Goal: Transaction & Acquisition: Download file/media

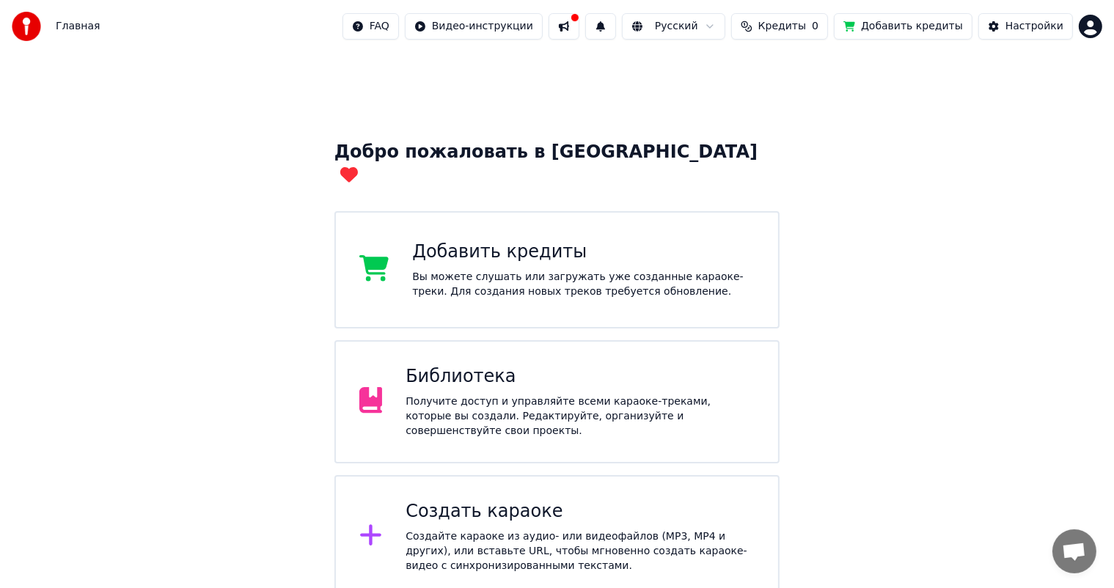
click at [536, 395] on div "Получите доступ и управляйте всеми караоке-треками, которые вы создали. Редакти…" at bounding box center [580, 417] width 349 height 44
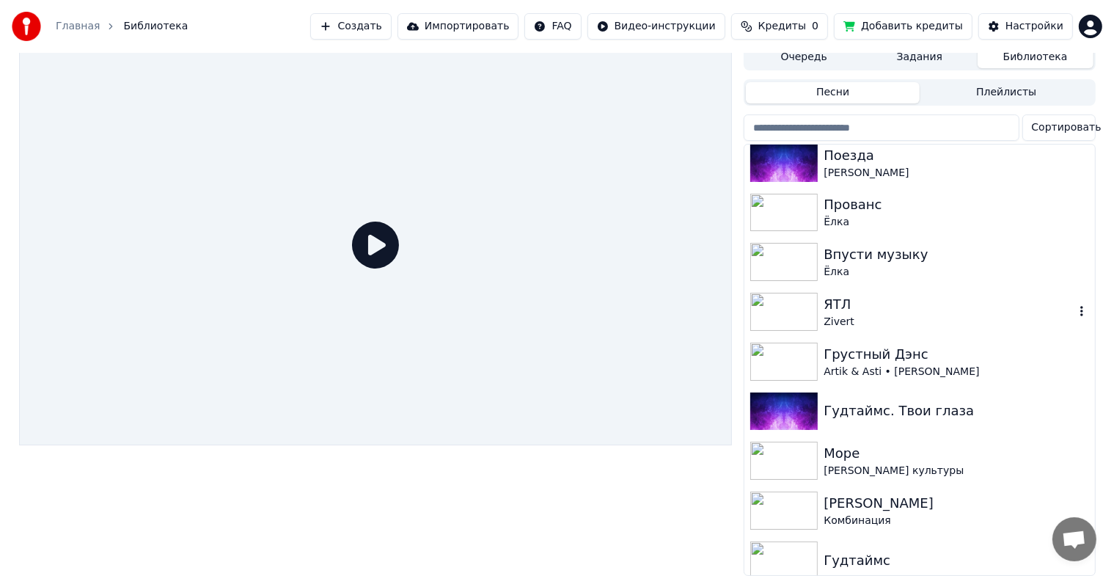
scroll to position [18, 0]
click at [879, 417] on div "Гудтаймс. Твои глаза" at bounding box center [920, 412] width 350 height 50
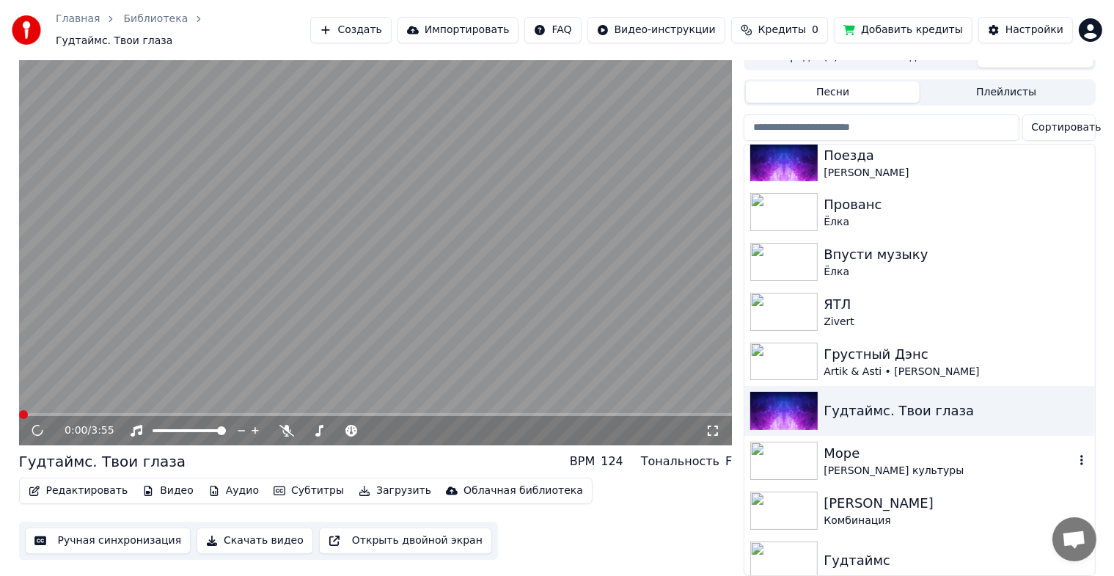
click at [895, 447] on div "Море" at bounding box center [949, 453] width 250 height 21
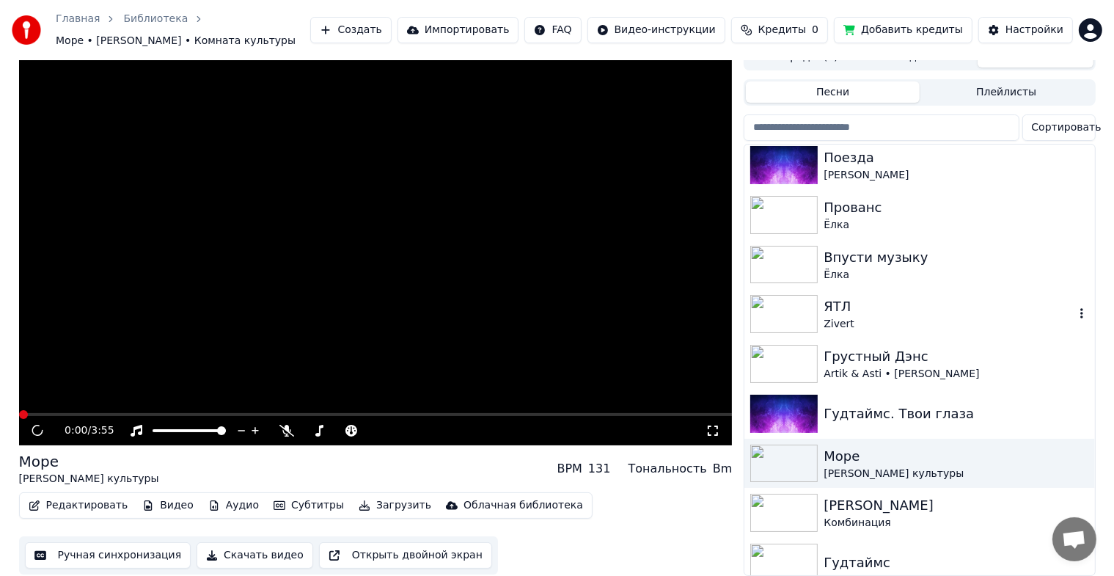
scroll to position [804, 0]
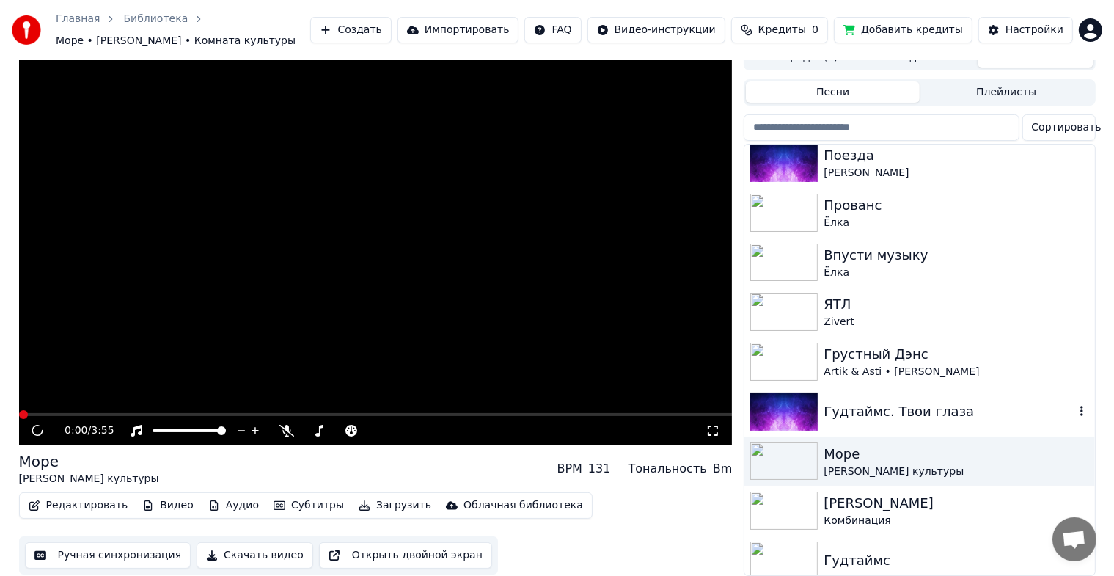
click at [972, 401] on div "Гудтаймс. Твои глаза" at bounding box center [949, 411] width 250 height 21
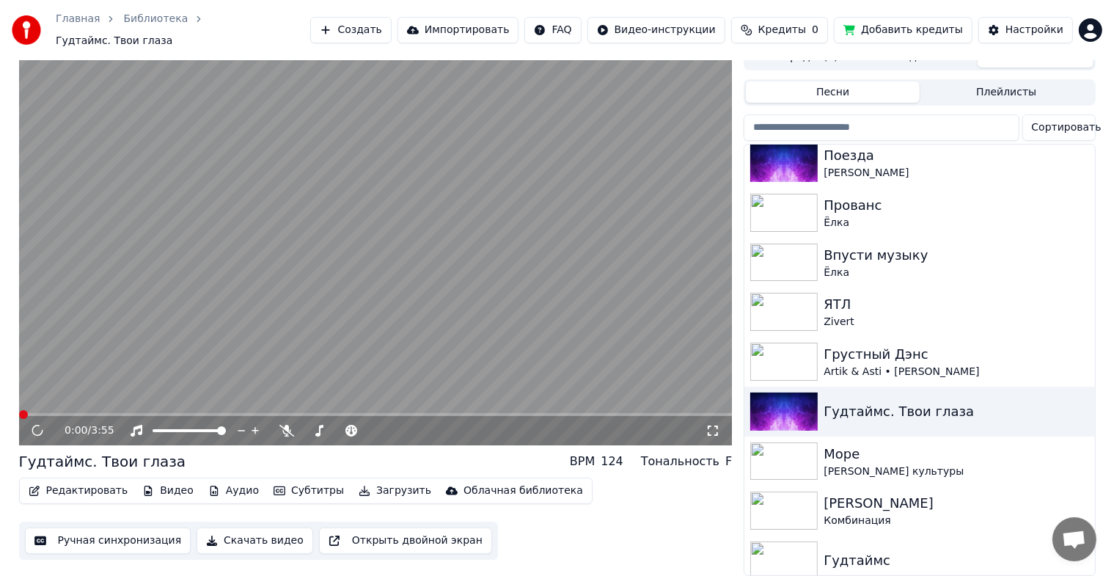
click at [47, 413] on span at bounding box center [376, 414] width 714 height 3
click at [76, 413] on span at bounding box center [376, 414] width 714 height 3
click at [31, 413] on span at bounding box center [25, 414] width 12 height 3
click at [22, 410] on span at bounding box center [26, 414] width 9 height 9
click at [209, 413] on span at bounding box center [376, 414] width 714 height 3
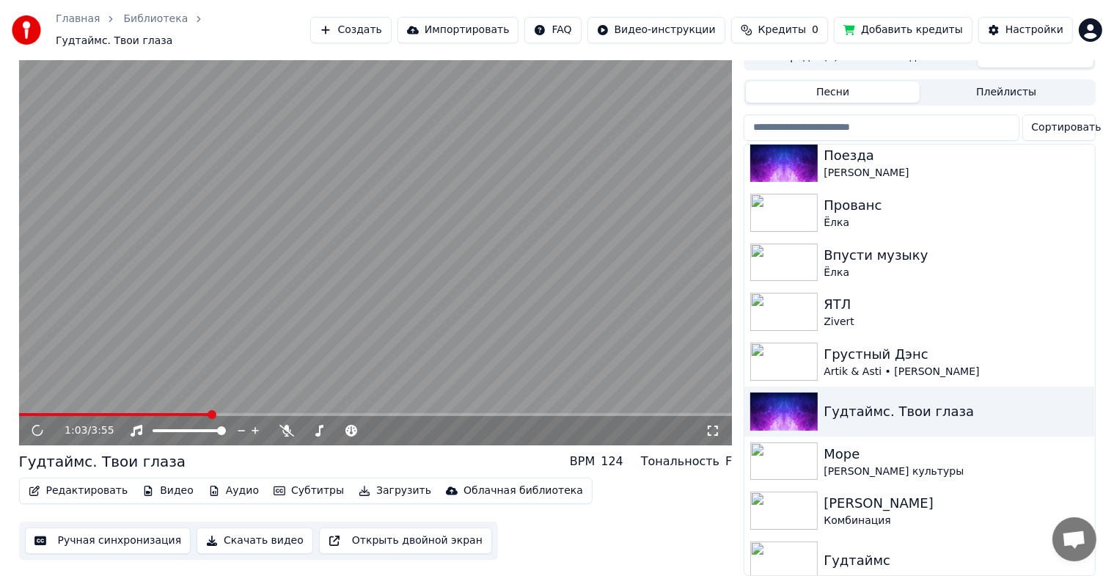
click at [249, 530] on button "Скачать видео" at bounding box center [255, 540] width 117 height 26
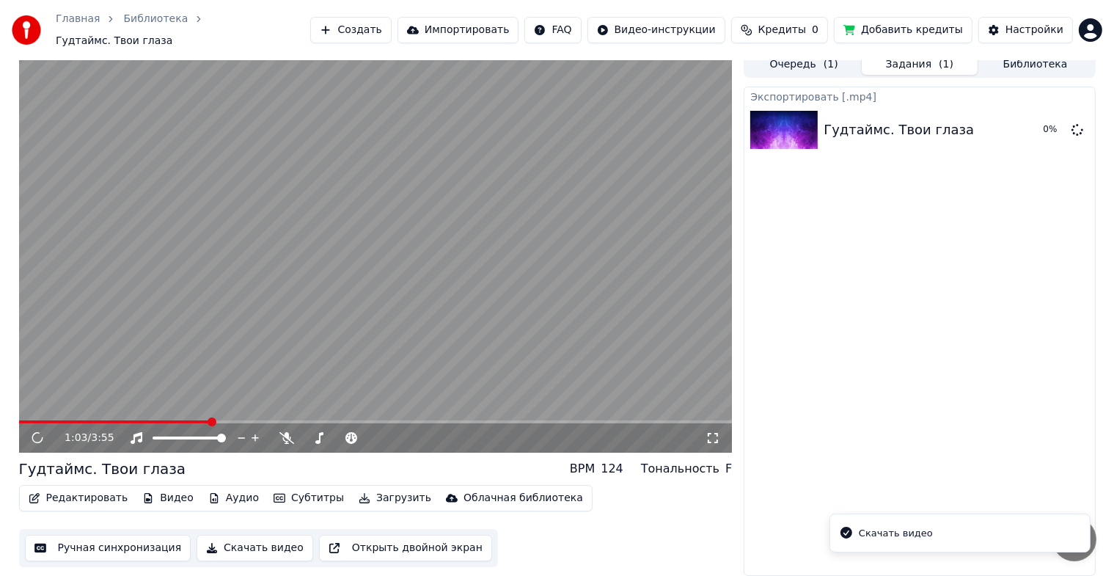
scroll to position [0, 0]
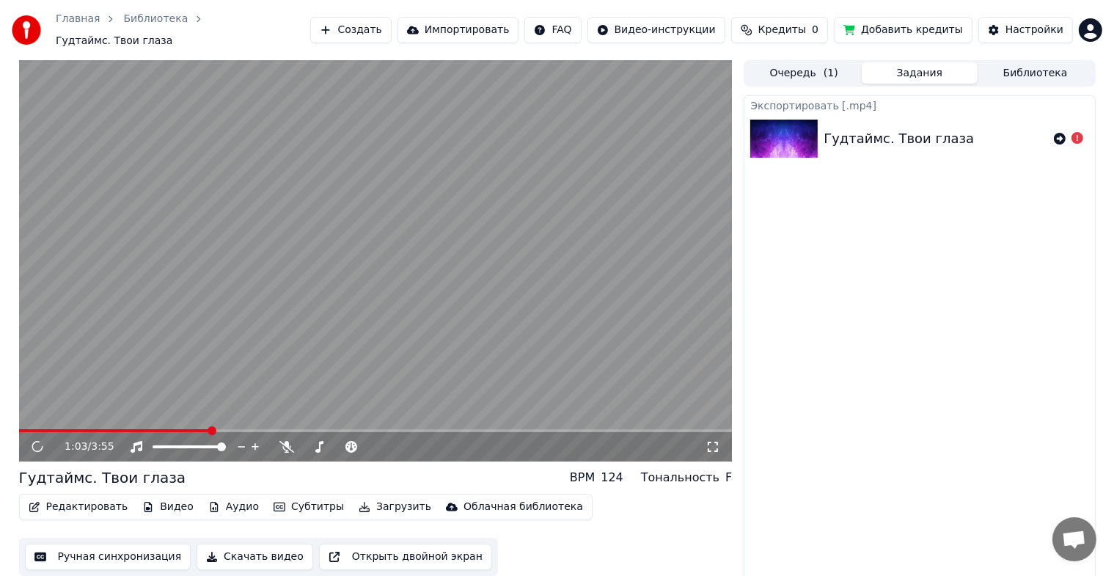
click at [1052, 75] on button "Библиотека" at bounding box center [1036, 72] width 116 height 21
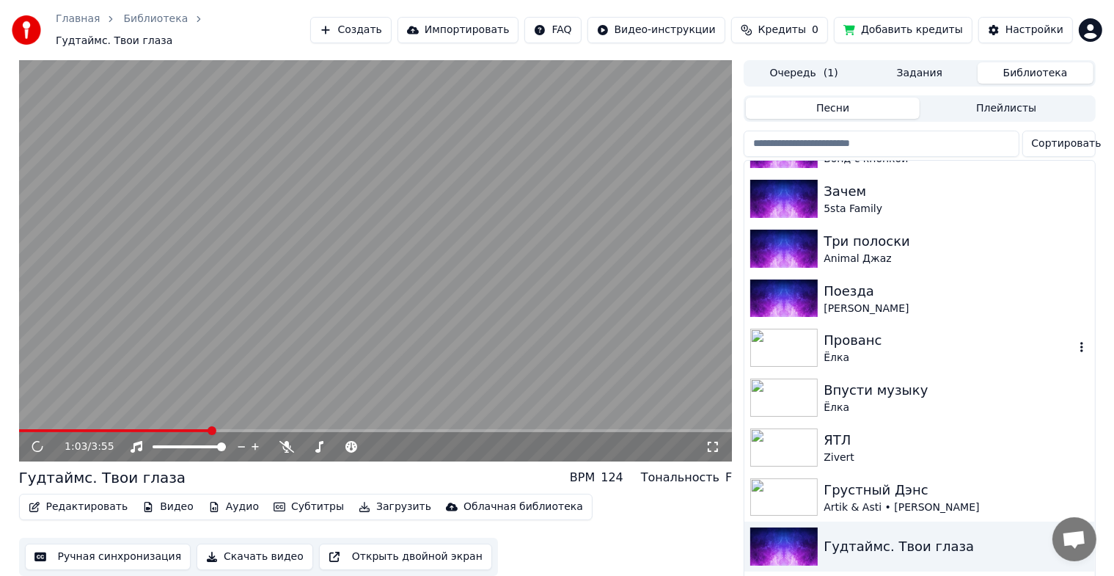
scroll to position [709, 0]
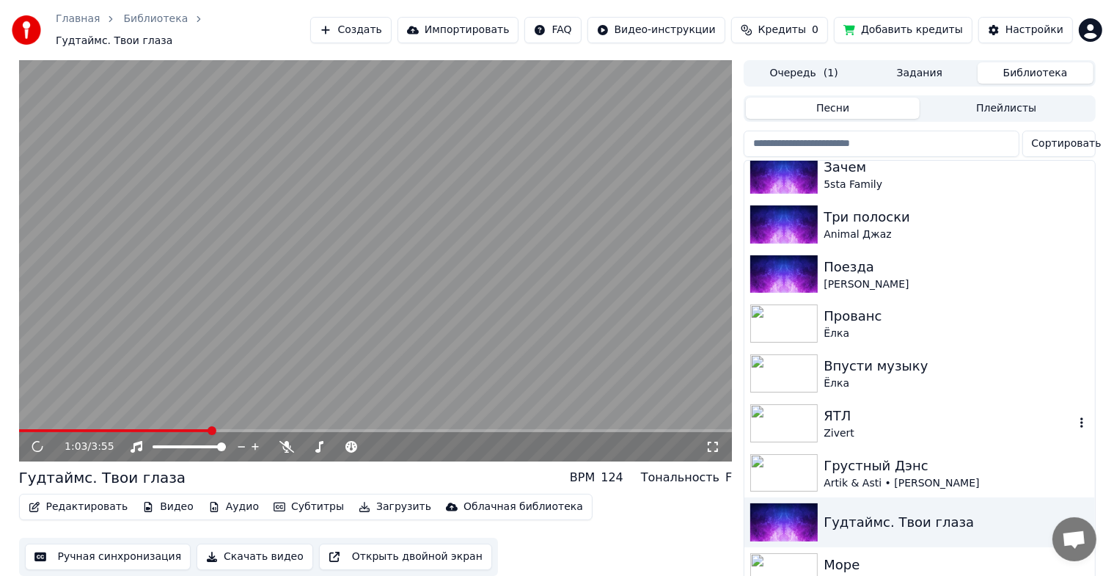
click at [768, 408] on img at bounding box center [783, 423] width 67 height 38
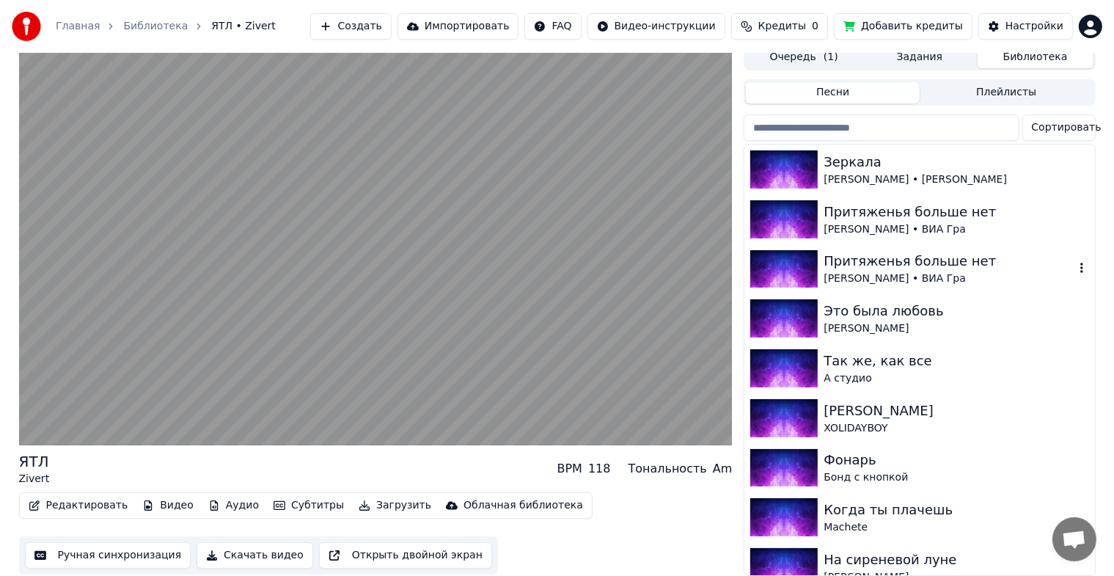
click at [786, 257] on img at bounding box center [783, 269] width 67 height 38
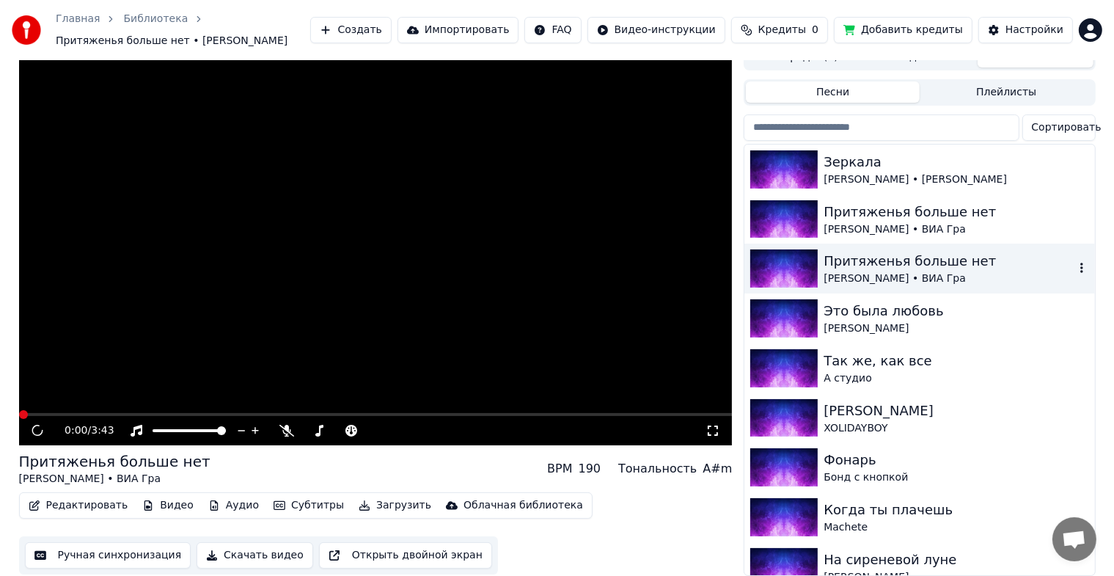
scroll to position [25, 0]
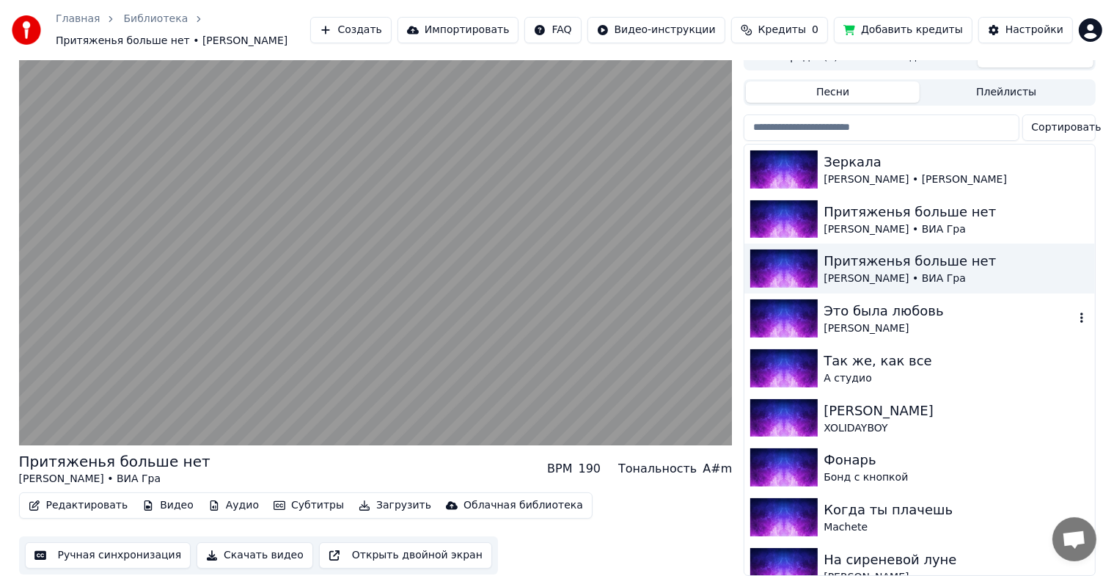
click at [792, 318] on img at bounding box center [783, 318] width 67 height 38
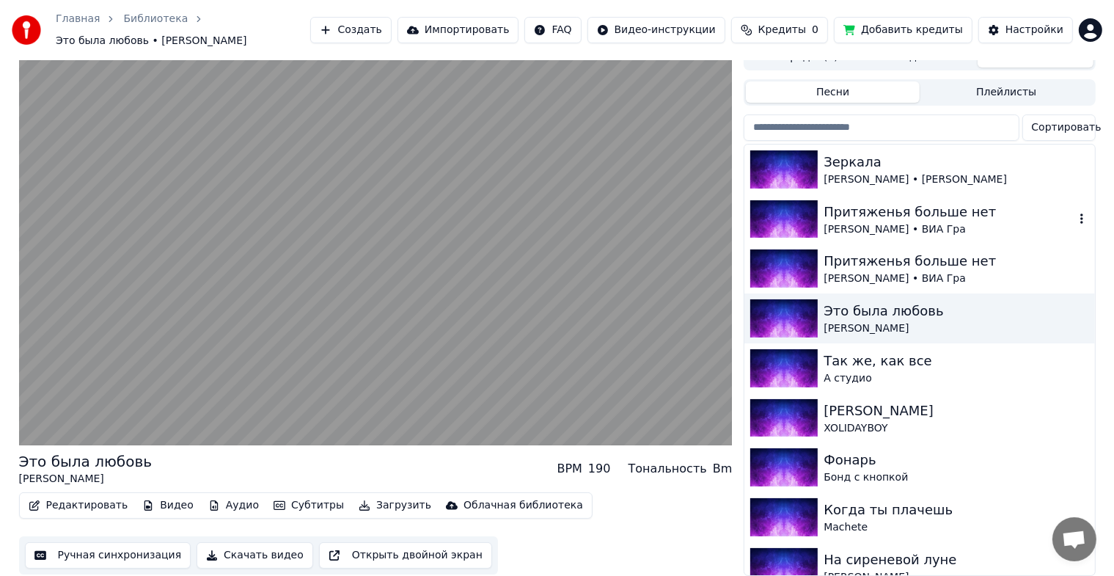
click at [776, 210] on img at bounding box center [783, 219] width 67 height 38
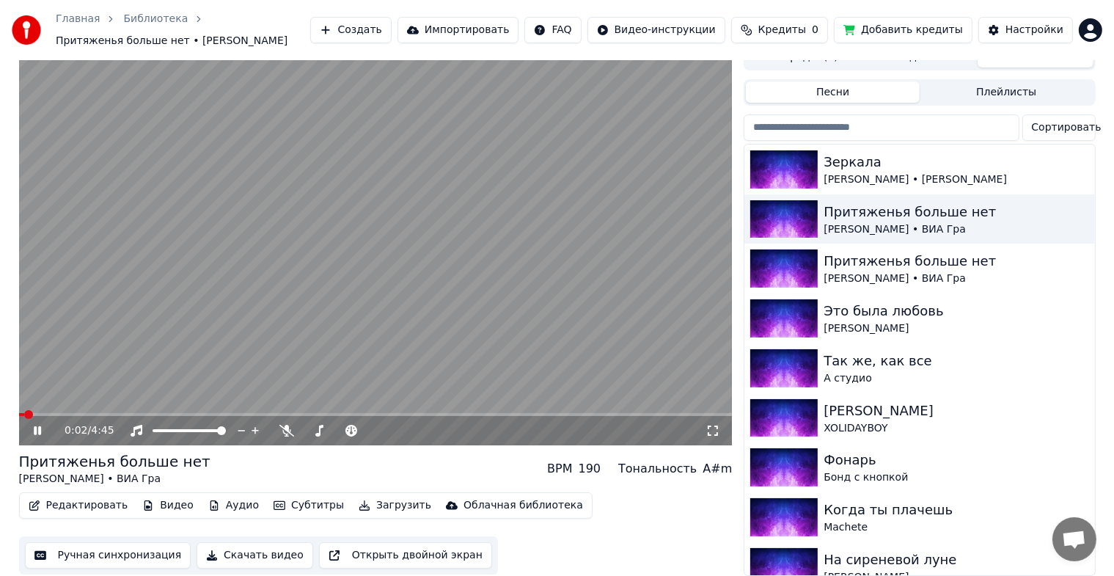
click at [35, 426] on icon at bounding box center [37, 430] width 7 height 9
click at [850, 158] on div "Зеркала" at bounding box center [949, 162] width 250 height 21
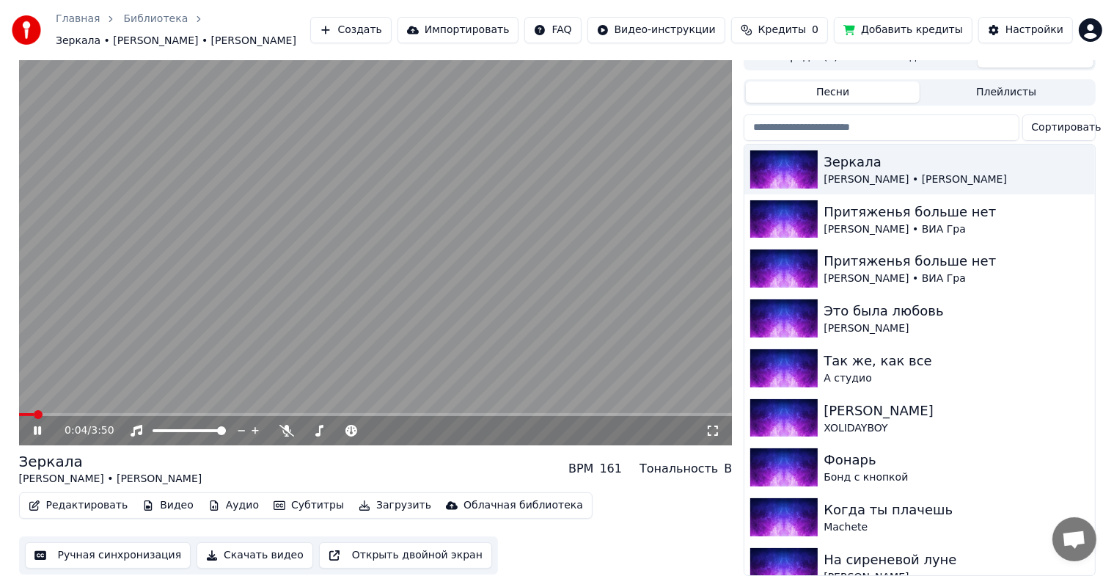
click at [45, 413] on span at bounding box center [376, 414] width 714 height 3
click at [73, 413] on span at bounding box center [376, 414] width 714 height 3
click at [70, 413] on span at bounding box center [376, 414] width 714 height 3
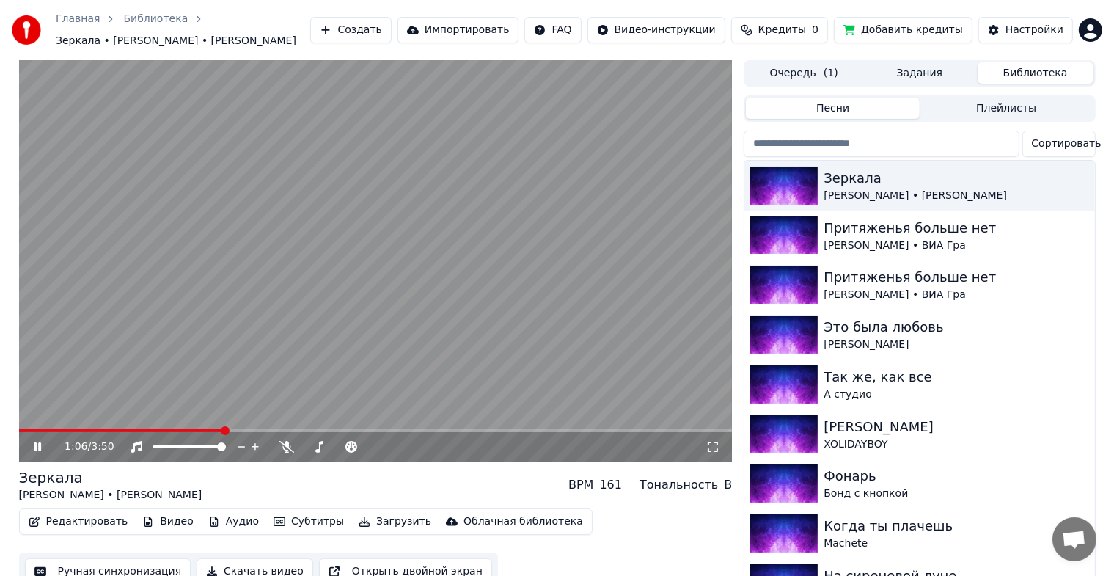
click at [296, 235] on video at bounding box center [376, 260] width 714 height 401
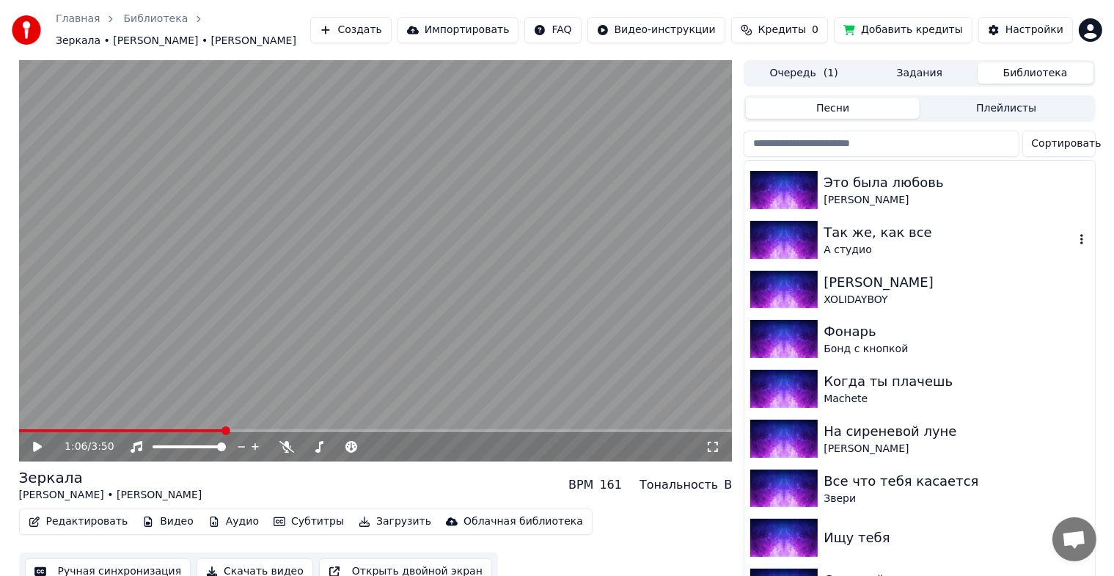
scroll to position [171, 0]
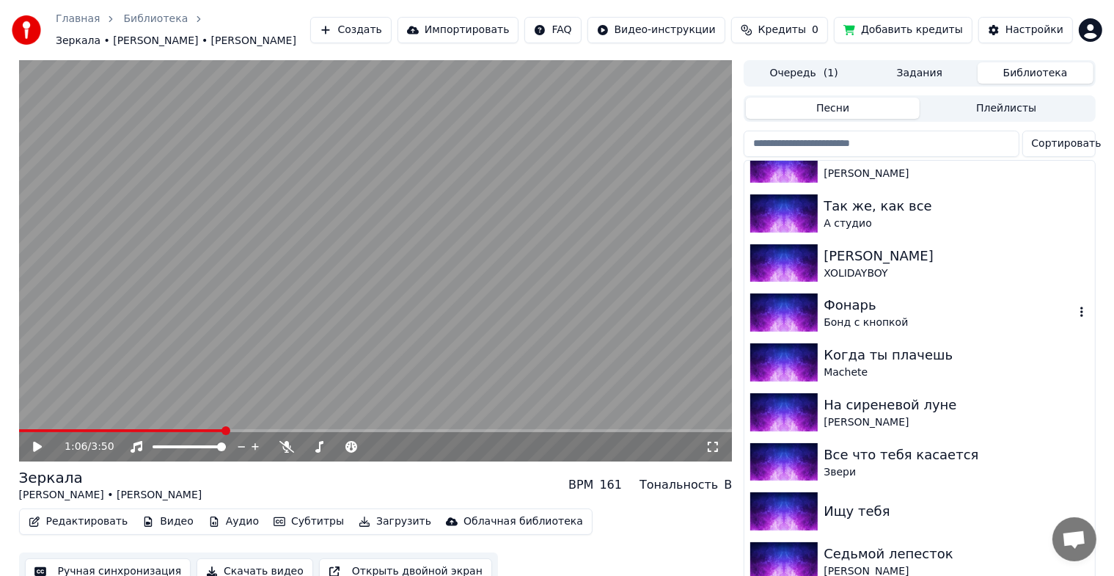
click at [858, 305] on div "Фонарь" at bounding box center [949, 305] width 250 height 21
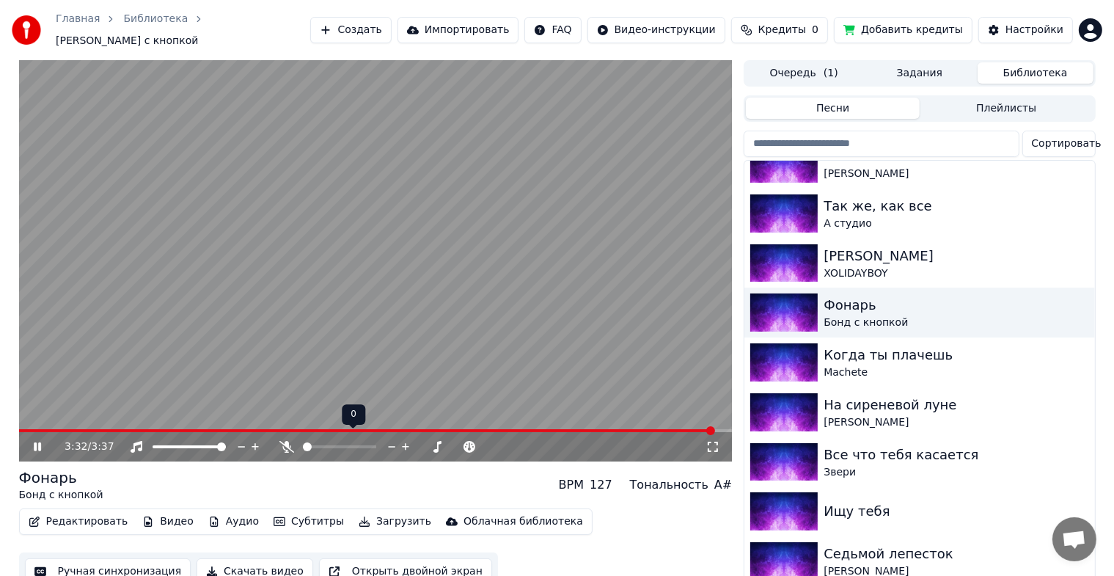
drag, startPoint x: 317, startPoint y: 434, endPoint x: 326, endPoint y: 434, distance: 9.5
click at [326, 439] on div at bounding box center [353, 446] width 118 height 15
click at [244, 566] on button "Скачать видео" at bounding box center [255, 571] width 117 height 26
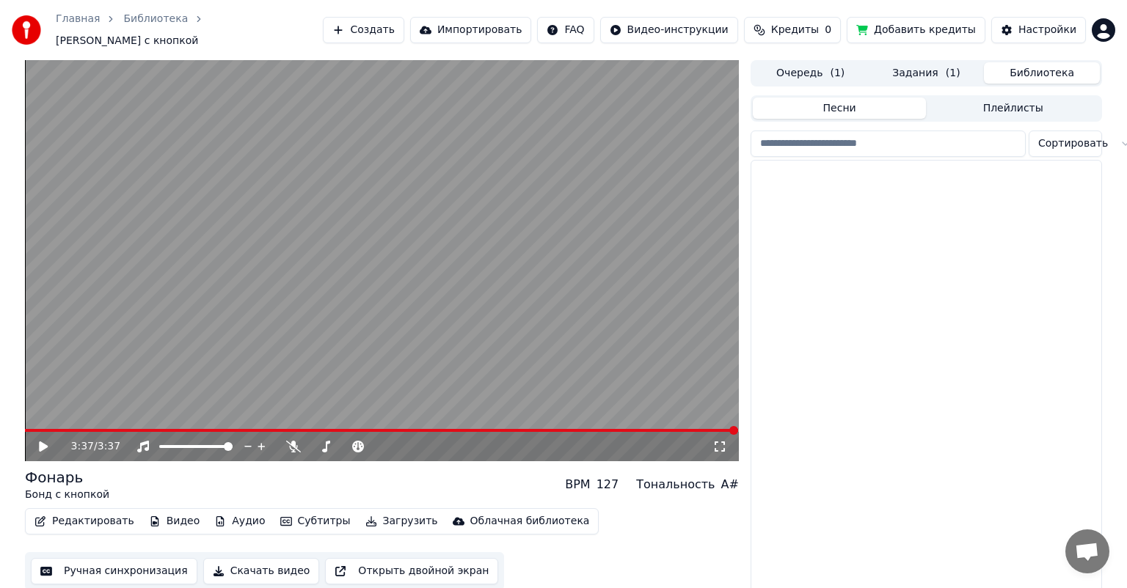
click at [1031, 73] on button "Библиотека" at bounding box center [1042, 72] width 116 height 21
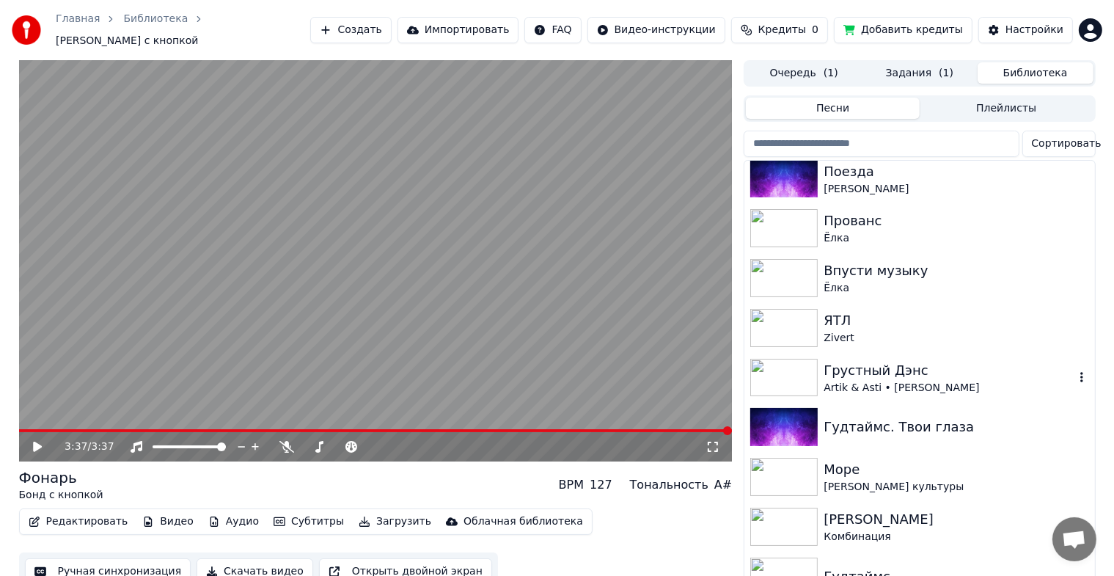
scroll to position [18, 0]
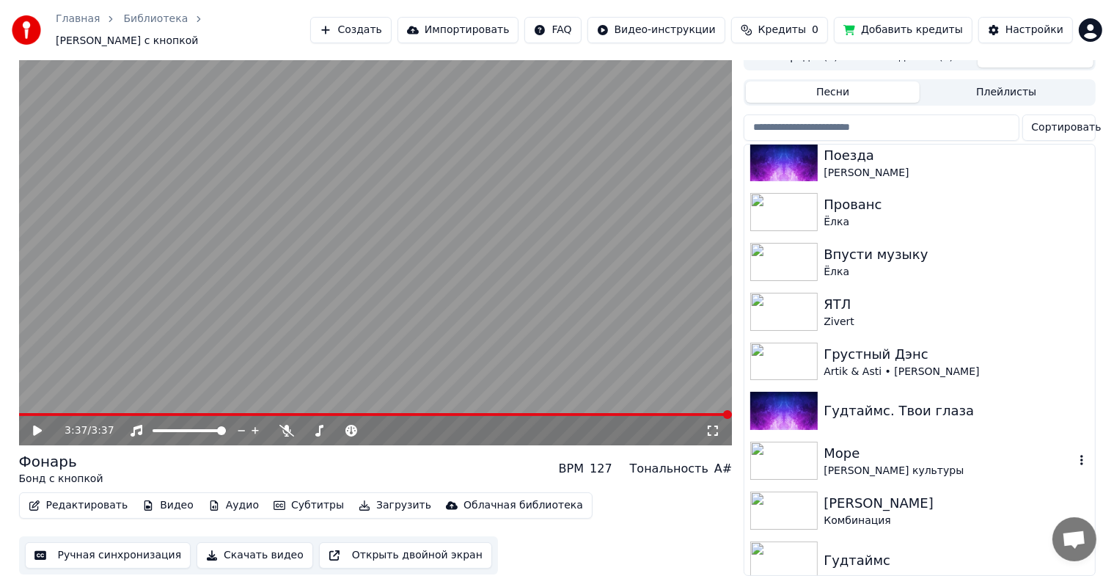
click at [854, 449] on div "Море" at bounding box center [949, 453] width 250 height 21
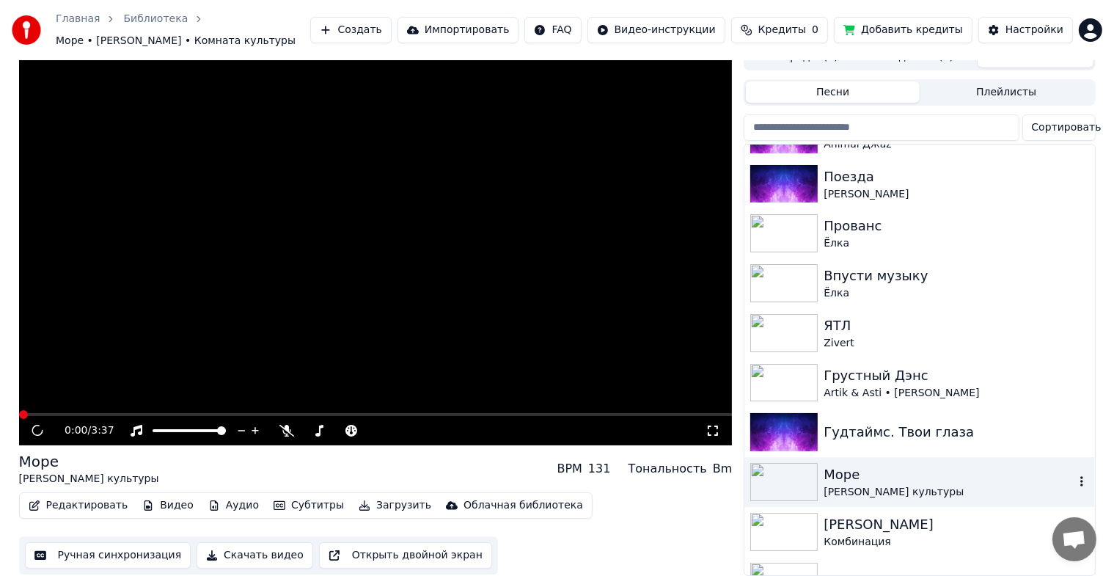
scroll to position [805, 0]
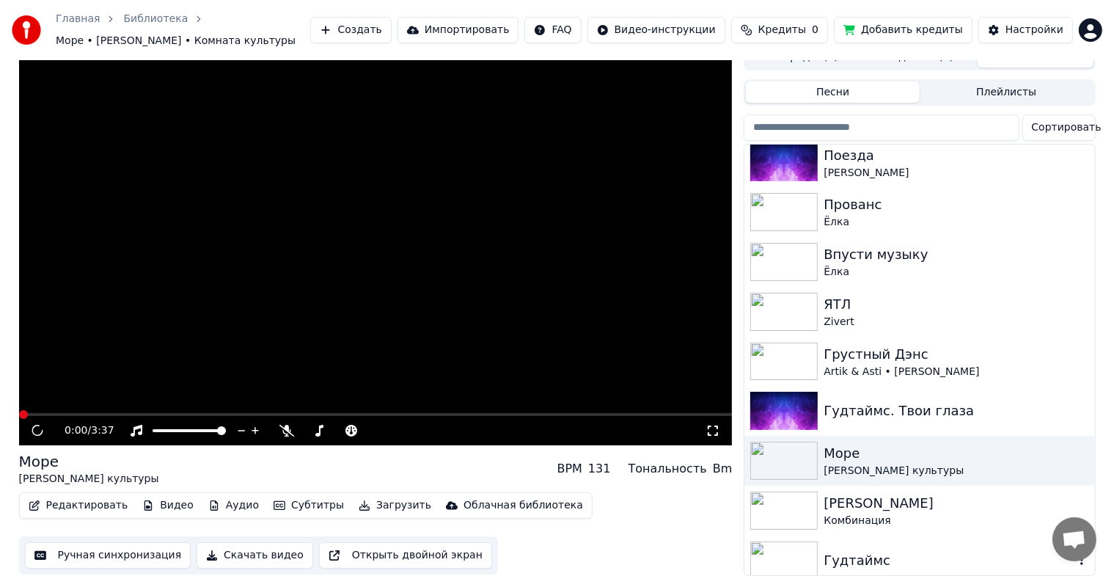
click at [851, 555] on div "Гудтаймс" at bounding box center [949, 560] width 250 height 21
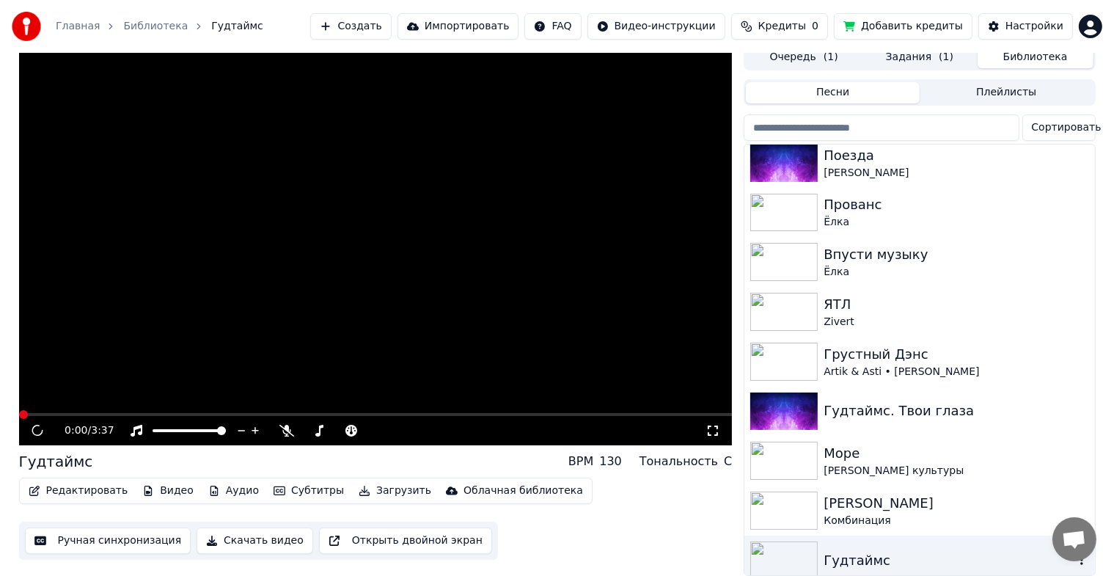
scroll to position [18, 0]
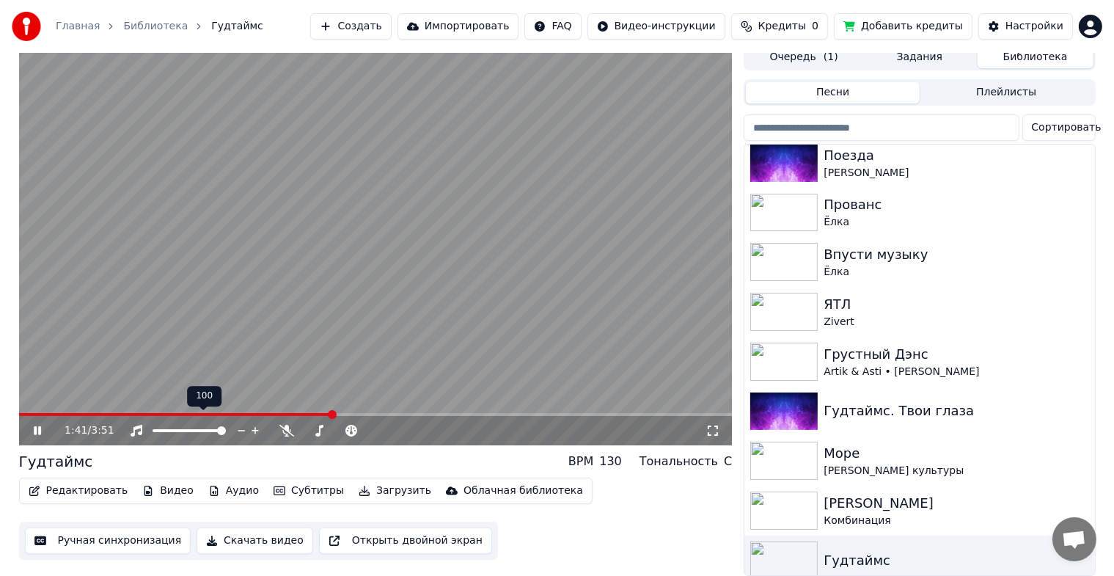
click at [243, 423] on icon at bounding box center [242, 430] width 14 height 15
click at [256, 423] on icon at bounding box center [256, 430] width 14 height 15
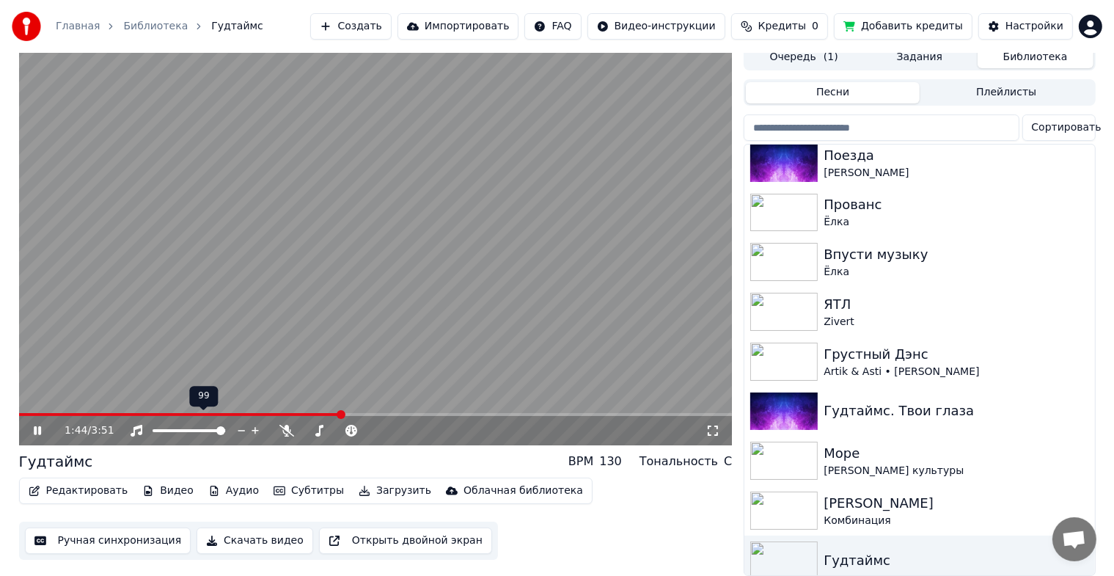
click at [256, 423] on icon at bounding box center [256, 430] width 14 height 15
click at [390, 423] on icon at bounding box center [392, 430] width 14 height 15
click at [318, 425] on icon at bounding box center [319, 431] width 15 height 12
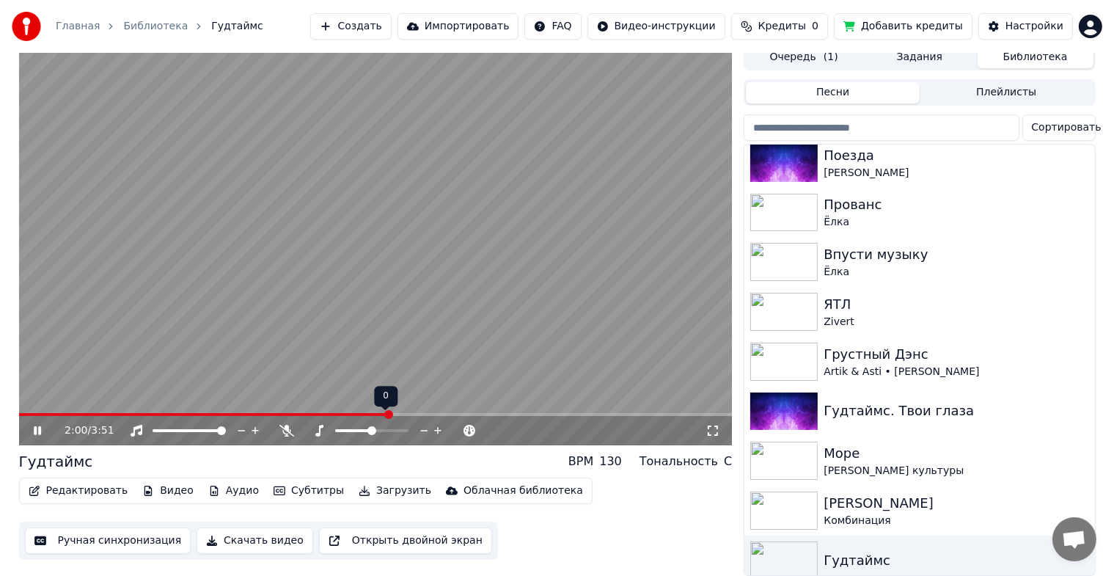
click at [316, 425] on icon at bounding box center [319, 431] width 15 height 12
click at [361, 425] on div at bounding box center [385, 430] width 118 height 15
click at [368, 426] on span at bounding box center [372, 430] width 9 height 9
click at [365, 426] on span at bounding box center [366, 430] width 9 height 9
click at [358, 426] on span at bounding box center [361, 430] width 9 height 9
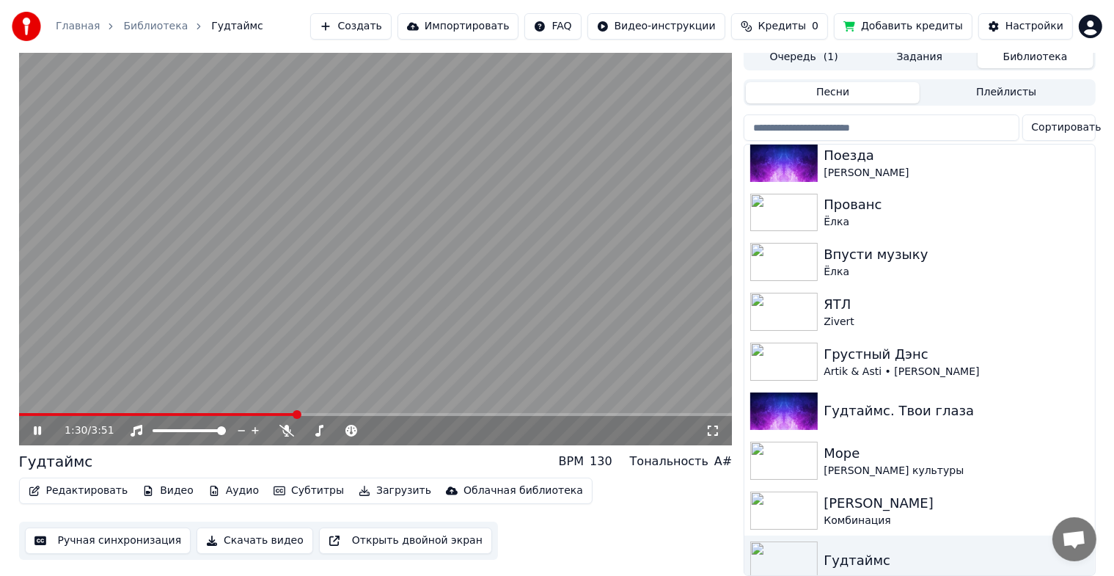
click at [296, 413] on span at bounding box center [157, 414] width 277 height 3
click at [196, 416] on div "1:32 / 3:51" at bounding box center [376, 430] width 714 height 29
click at [205, 399] on video at bounding box center [376, 244] width 714 height 401
click at [198, 403] on div "1:32 / 3:51" at bounding box center [376, 244] width 714 height 401
click at [209, 413] on span at bounding box center [161, 414] width 284 height 3
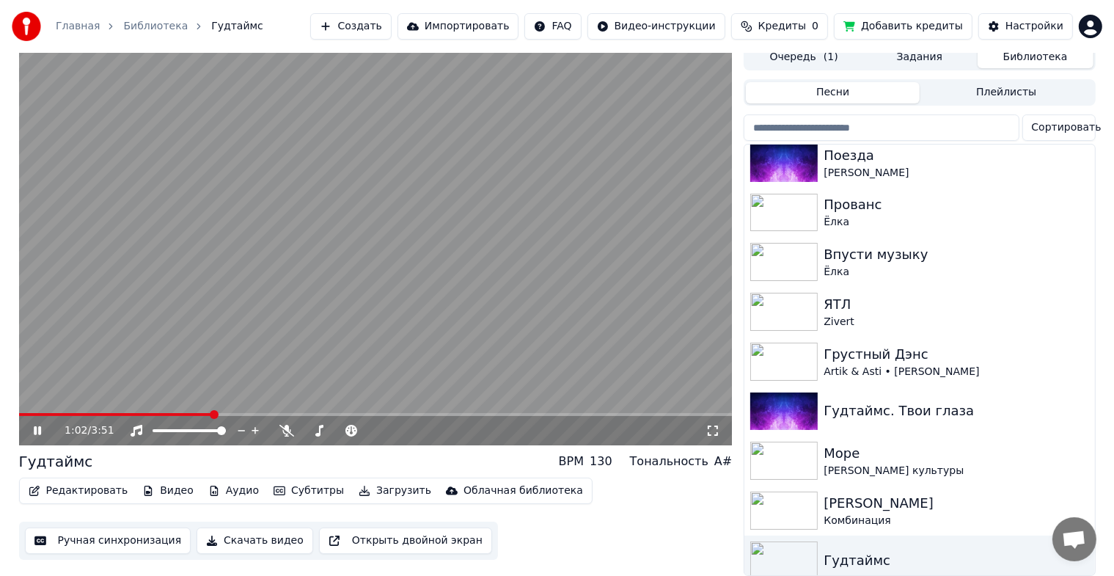
click at [232, 413] on span at bounding box center [376, 414] width 714 height 3
click at [244, 413] on span at bounding box center [376, 414] width 714 height 3
click at [376, 423] on div at bounding box center [385, 430] width 118 height 15
click at [377, 429] on span at bounding box center [371, 430] width 73 height 3
click at [385, 429] on span at bounding box center [371, 430] width 73 height 3
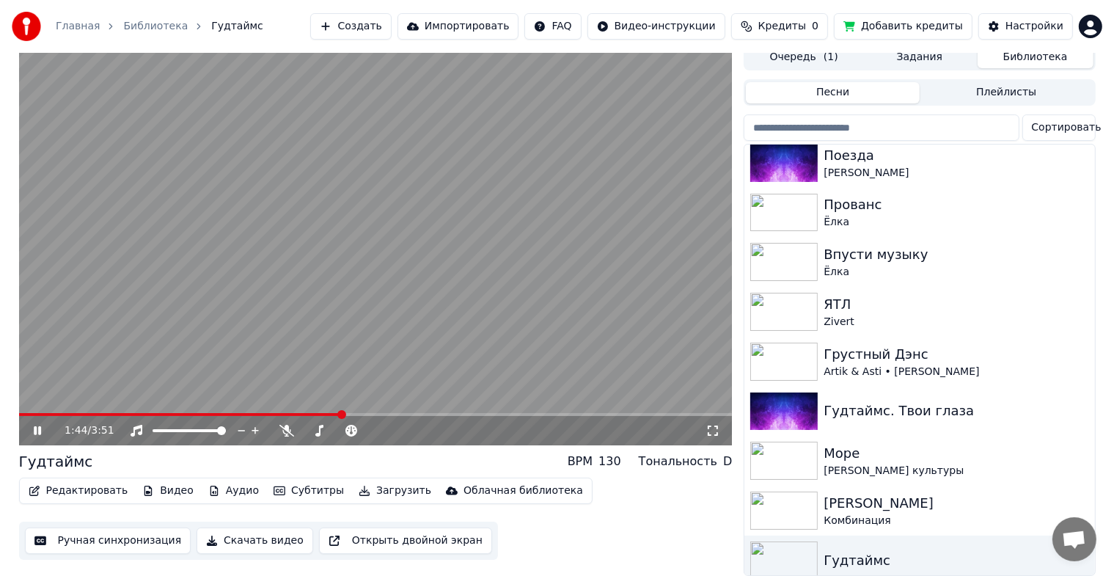
click at [324, 403] on video at bounding box center [376, 244] width 714 height 401
click at [320, 413] on span at bounding box center [170, 414] width 302 height 3
click at [37, 425] on icon at bounding box center [48, 431] width 34 height 12
click at [306, 413] on span at bounding box center [162, 414] width 287 height 3
click at [290, 413] on span at bounding box center [154, 414] width 271 height 3
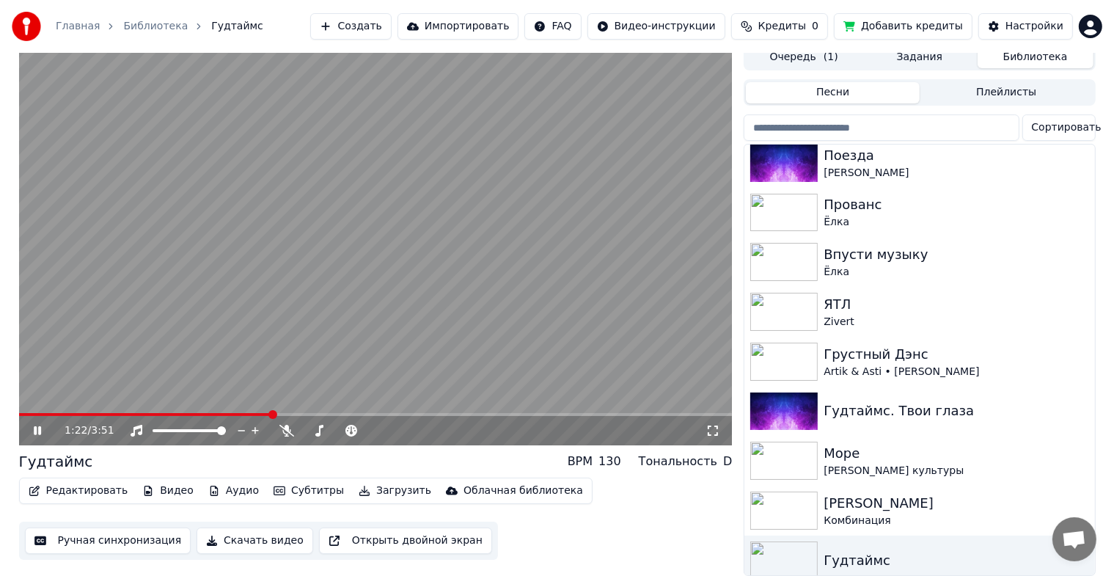
click at [271, 413] on span at bounding box center [145, 414] width 253 height 3
click at [37, 425] on icon at bounding box center [48, 431] width 34 height 12
click at [239, 527] on button "Скачать видео" at bounding box center [255, 540] width 117 height 26
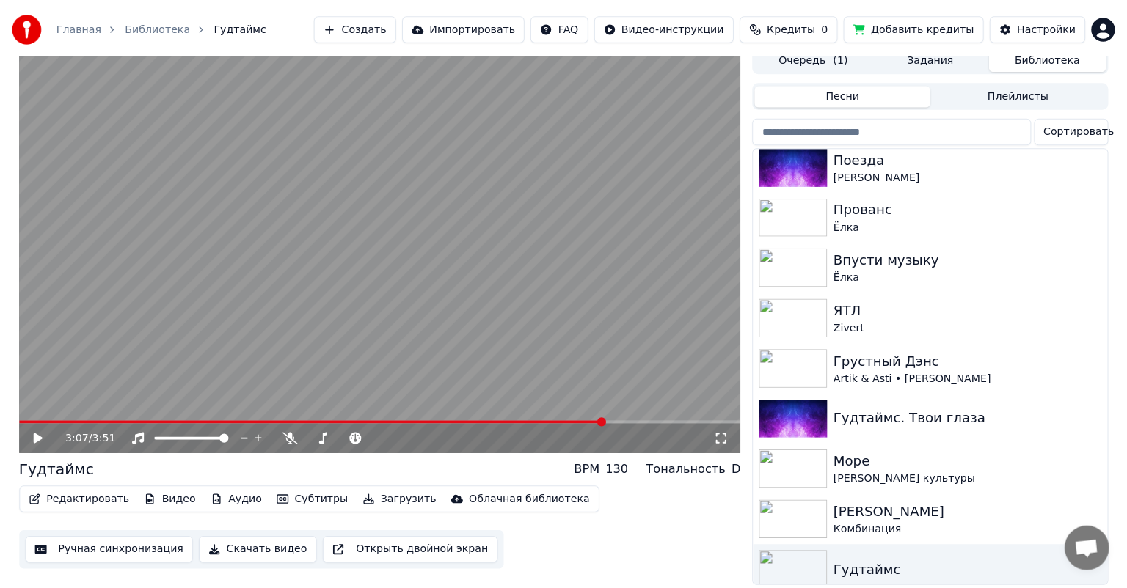
scroll to position [0, 0]
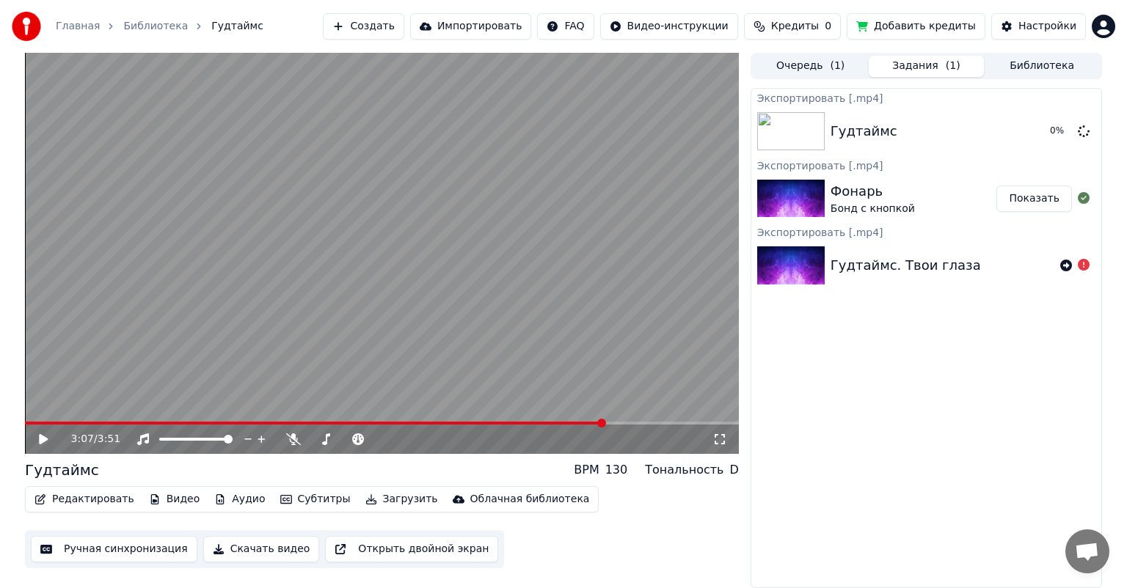
click at [1025, 198] on button "Показать" at bounding box center [1034, 199] width 76 height 26
